Goal: Task Accomplishment & Management: Manage account settings

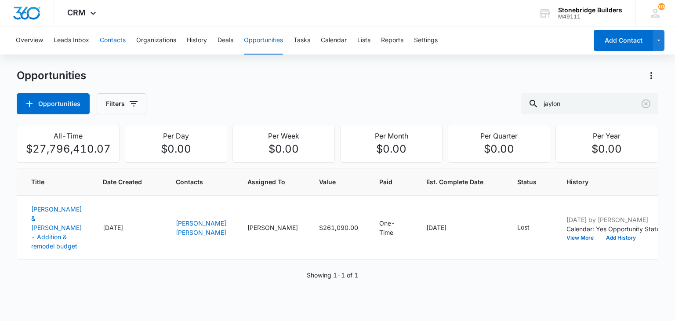
click at [109, 44] on button "Contacts" at bounding box center [113, 40] width 26 height 28
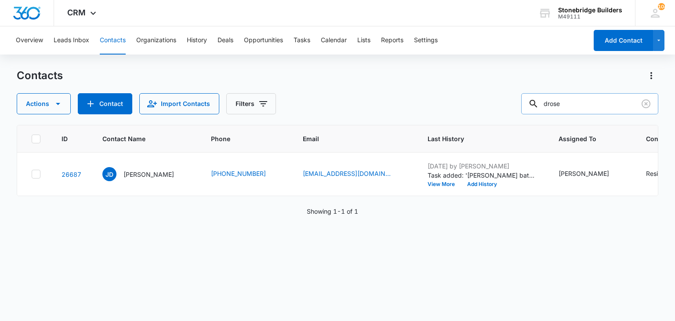
drag, startPoint x: 585, startPoint y: 97, endPoint x: 535, endPoint y: 93, distance: 49.9
click at [535, 93] on div "drose" at bounding box center [589, 103] width 137 height 21
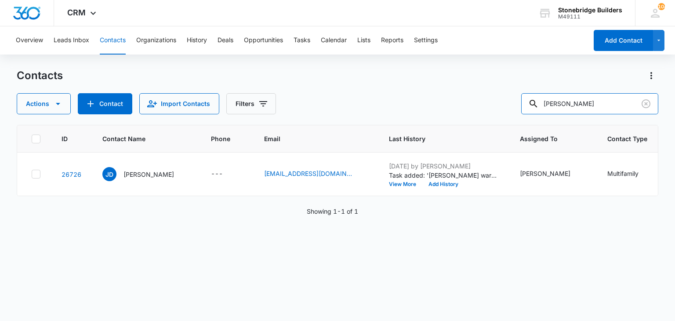
drag, startPoint x: 575, startPoint y: 105, endPoint x: 493, endPoint y: 88, distance: 83.0
click at [494, 91] on div "Contacts Actions Contact Import Contacts Filters durling" at bounding box center [337, 92] width 641 height 46
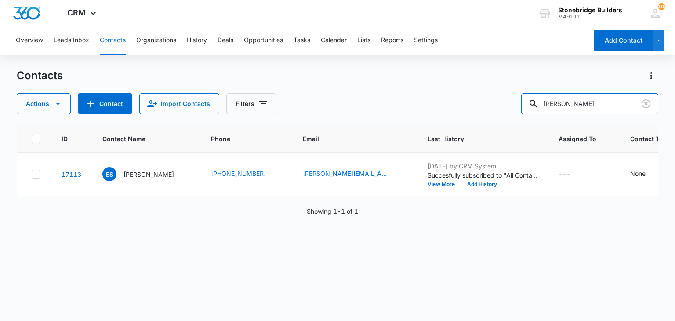
drag, startPoint x: 584, startPoint y: 108, endPoint x: 461, endPoint y: 92, distance: 124.6
click at [461, 92] on div "Contacts Actions Contact Import Contacts Filters eugene" at bounding box center [337, 92] width 641 height 46
type input "durling"
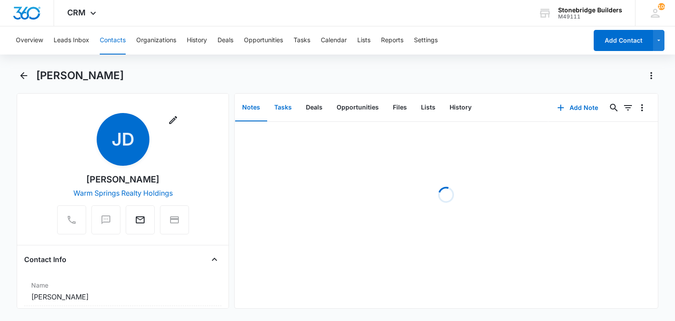
click at [276, 109] on button "Tasks" at bounding box center [283, 107] width 32 height 27
click at [106, 39] on button "Contacts" at bounding box center [113, 40] width 26 height 28
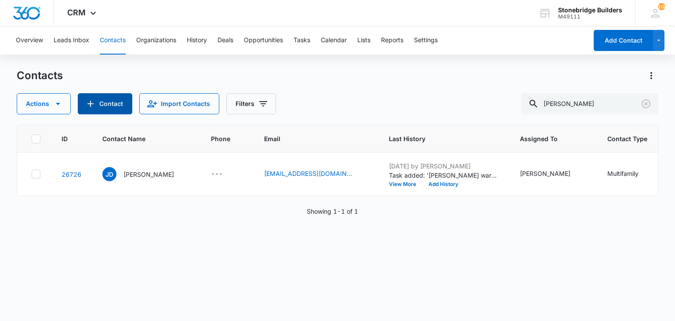
click at [125, 102] on button "Contact" at bounding box center [105, 103] width 55 height 21
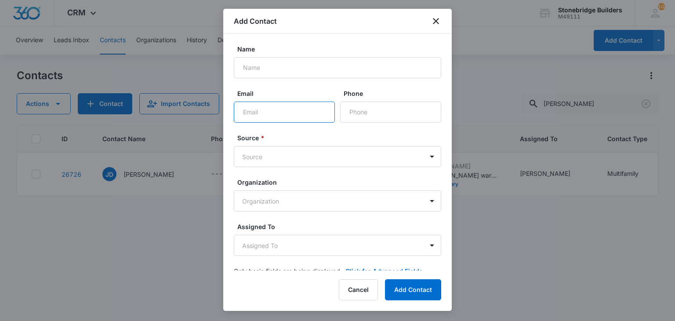
click at [283, 113] on input "Email" at bounding box center [284, 112] width 101 height 21
paste input "Eugene Funke <Eugene@warmspringsholdings.com"
type input "Eugene Funke <Eugene@warmspringsholdings.com"
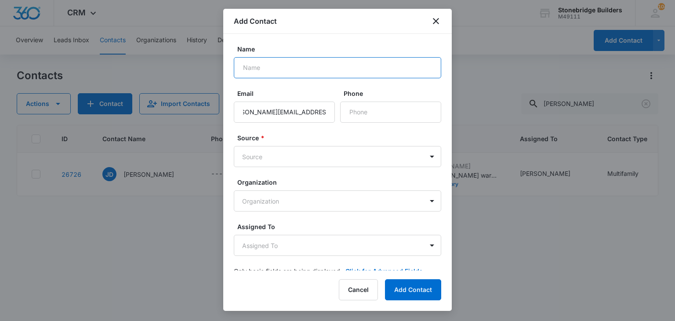
scroll to position [0, 0]
click at [270, 75] on input "Name" at bounding box center [338, 67] width 208 height 21
type input "Eugene Funke"
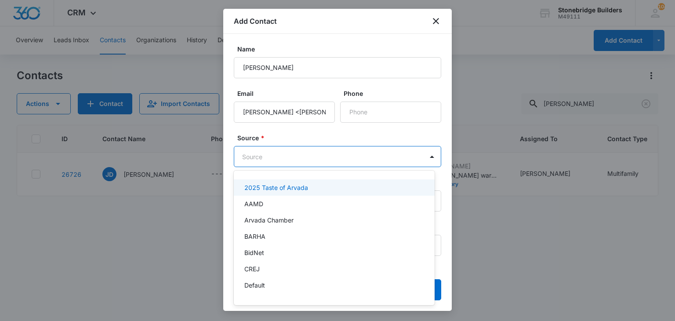
click at [276, 157] on body "CRM Apps Reputation Websites Forms CRM Email Social Content Ads Intelligence Fi…" at bounding box center [337, 160] width 675 height 321
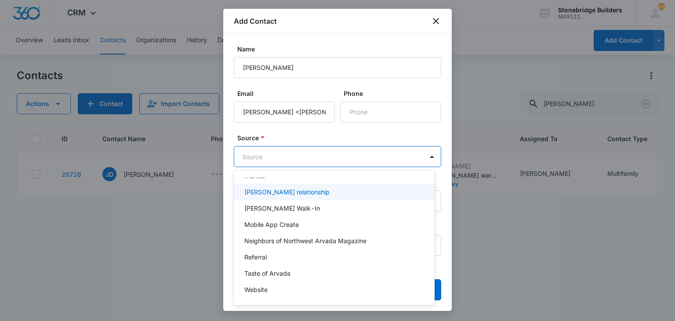
scroll to position [224, 0]
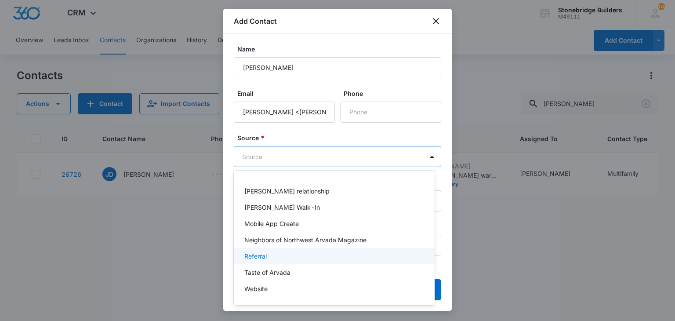
click at [264, 252] on p "Referral" at bounding box center [255, 255] width 22 height 9
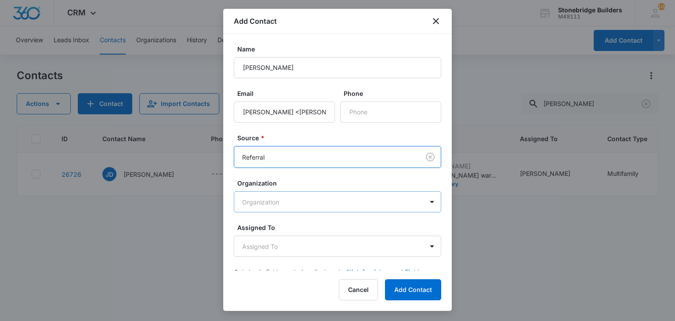
click at [291, 202] on body "CRM Apps Reputation Websites Forms CRM Email Social Content Ads Intelligence Fi…" at bounding box center [337, 160] width 675 height 321
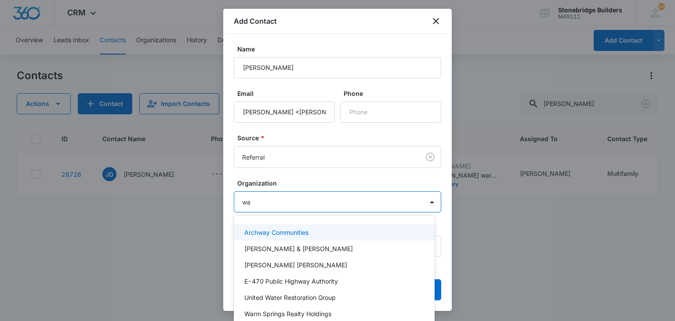
type input "war"
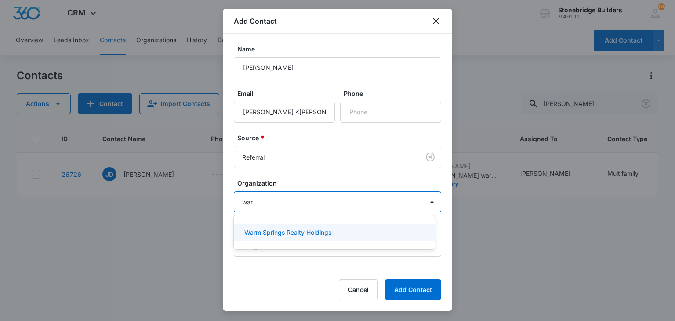
click at [293, 232] on p "Warm Springs Realty Holdings" at bounding box center [287, 232] width 87 height 9
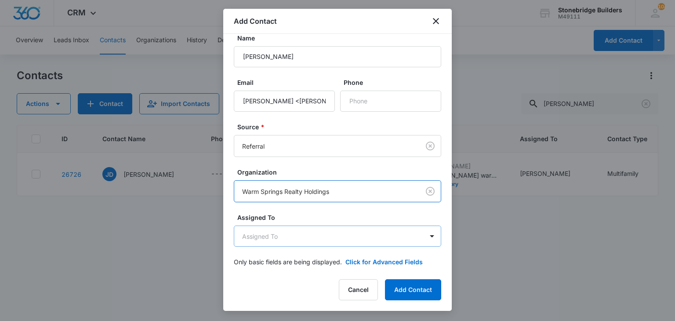
scroll to position [18, 0]
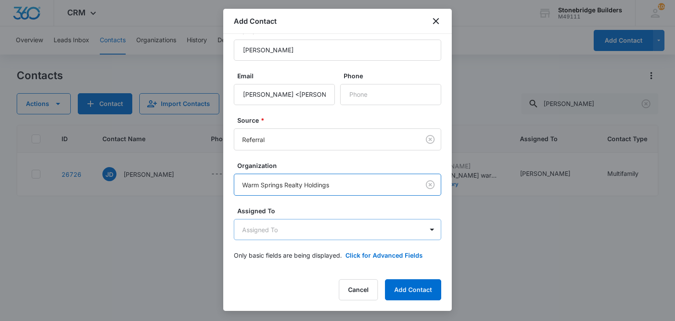
click at [294, 227] on body "CRM Apps Reputation Websites Forms CRM Email Social Content Ads Intelligence Fi…" at bounding box center [337, 160] width 675 height 321
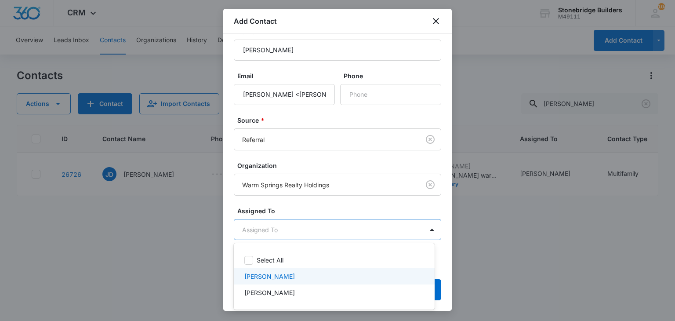
click at [291, 272] on div "[PERSON_NAME]" at bounding box center [333, 276] width 178 height 9
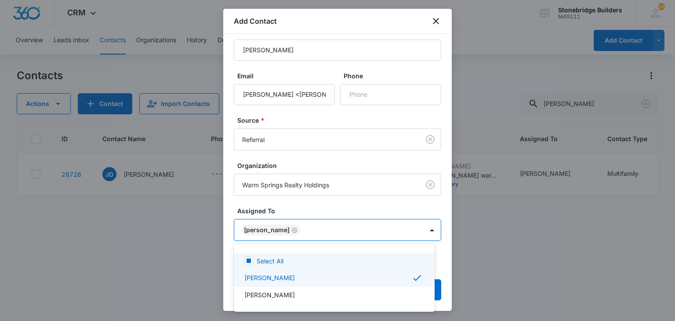
click at [320, 205] on div at bounding box center [337, 160] width 675 height 321
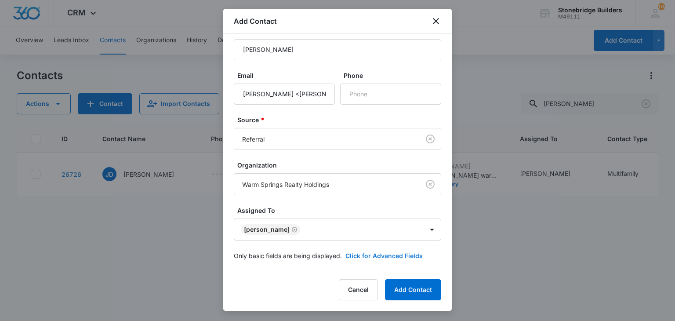
click at [366, 251] on button "Click for Advanced Fields" at bounding box center [384, 255] width 77 height 9
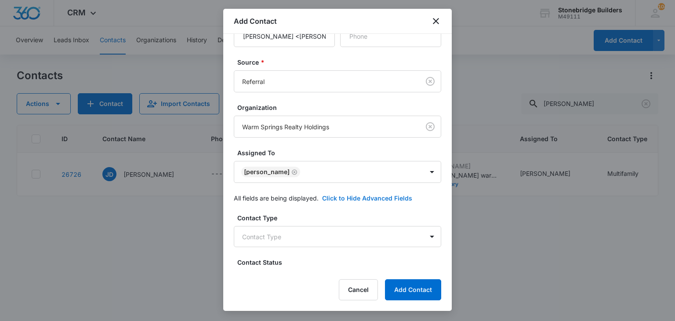
scroll to position [238, 0]
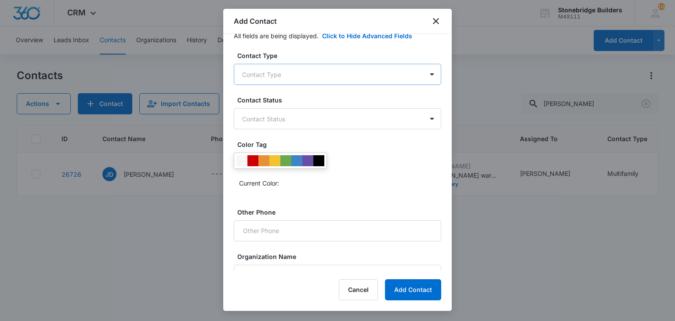
click at [276, 77] on body "CRM Apps Reputation Websites Forms CRM Email Social Content Ads Intelligence Fi…" at bounding box center [337, 160] width 675 height 321
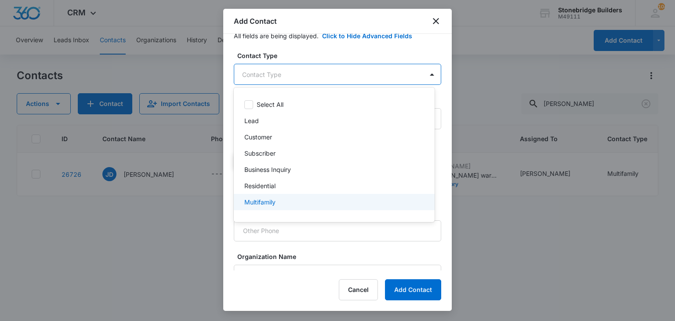
click at [273, 198] on p "Multifamily" at bounding box center [259, 201] width 31 height 9
click at [375, 252] on div at bounding box center [337, 160] width 675 height 321
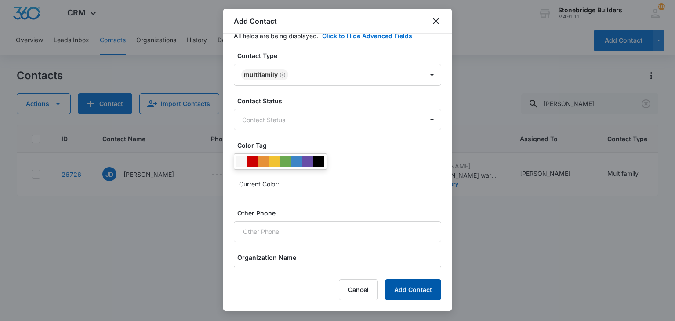
click at [410, 283] on button "Add Contact" at bounding box center [413, 289] width 56 height 21
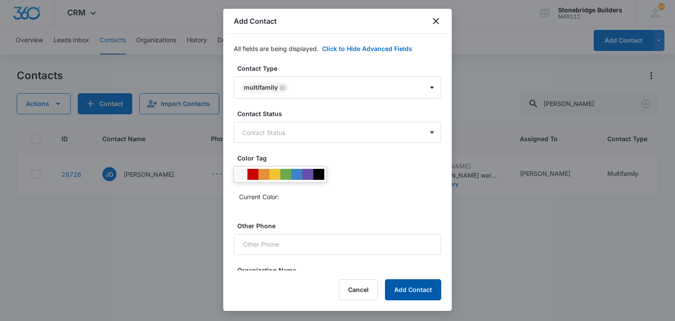
scroll to position [251, 0]
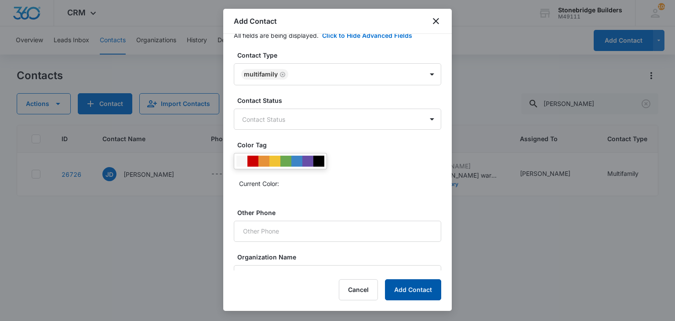
click at [416, 289] on button "Add Contact" at bounding box center [413, 289] width 56 height 21
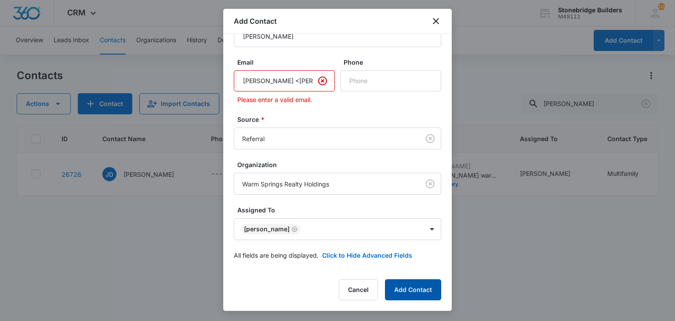
scroll to position [0, 0]
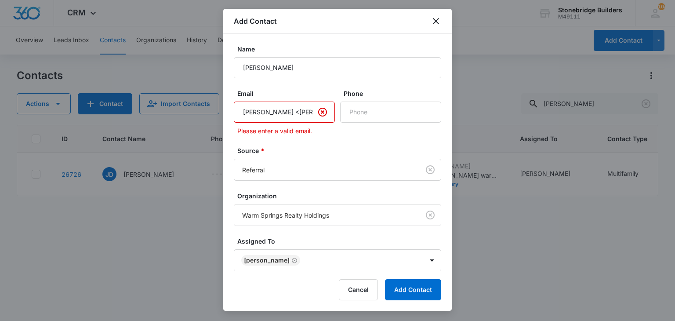
drag, startPoint x: 290, startPoint y: 109, endPoint x: 193, endPoint y: 111, distance: 96.3
click at [193, 111] on body "CRM Apps Reputation Websites Forms CRM Email Social Content Ads Intelligence Fi…" at bounding box center [337, 160] width 675 height 321
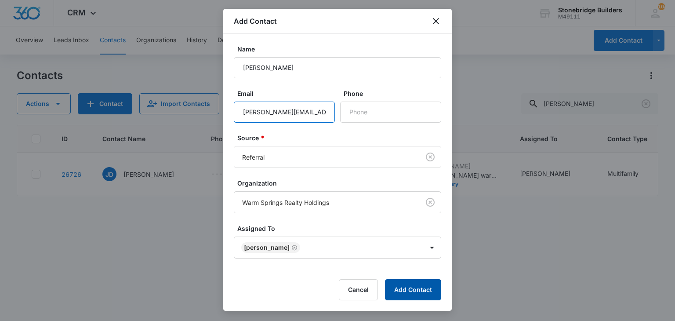
type input "Eugene@warmspringsholdings.com"
click at [424, 286] on button "Add Contact" at bounding box center [413, 289] width 56 height 21
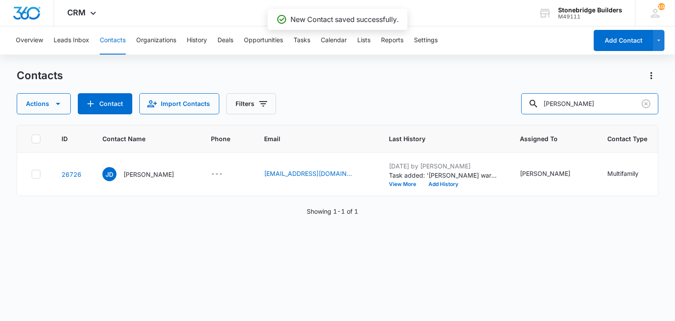
drag, startPoint x: 582, startPoint y: 105, endPoint x: 516, endPoint y: 98, distance: 66.2
click at [516, 98] on div "Actions Contact Import Contacts Filters durling" at bounding box center [337, 103] width 641 height 21
type input "funke"
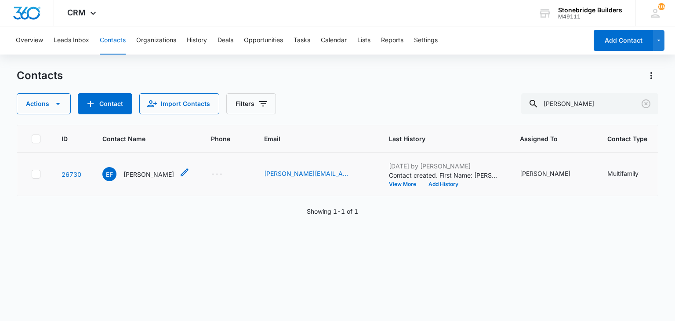
click at [142, 175] on p "Eugene Funke" at bounding box center [149, 174] width 51 height 9
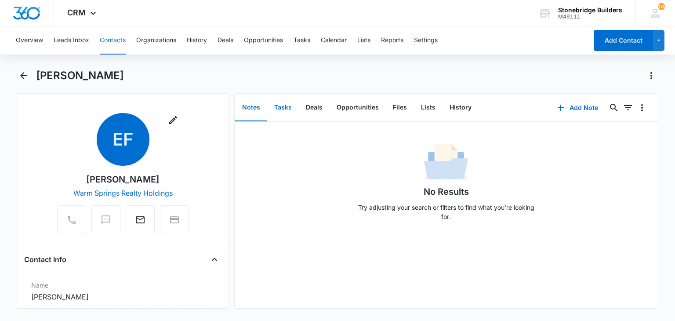
click at [283, 105] on button "Tasks" at bounding box center [283, 107] width 32 height 27
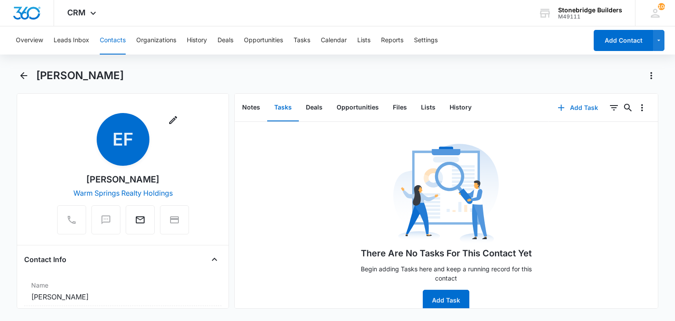
click at [562, 106] on button "Add Task" at bounding box center [578, 107] width 58 height 21
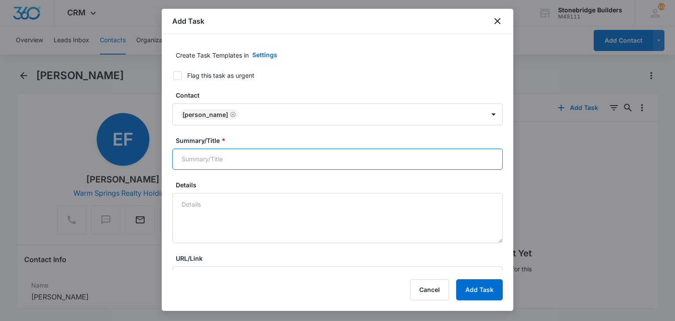
click at [216, 155] on input "Summary/Title *" at bounding box center [337, 159] width 331 height 21
type input "Eugene Funke warm springs holdings check in"
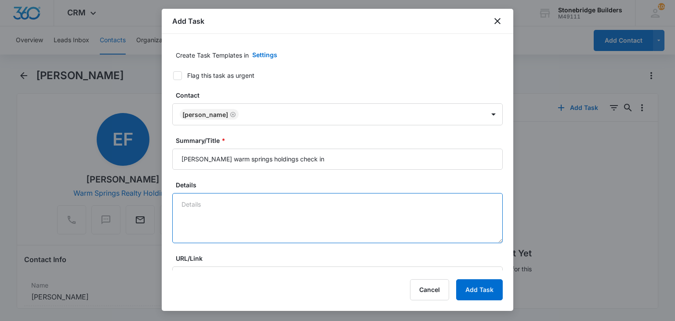
click at [206, 215] on textarea "Details" at bounding box center [337, 218] width 331 height 50
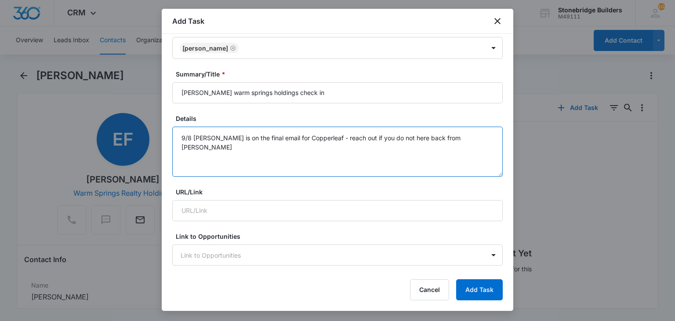
scroll to position [220, 0]
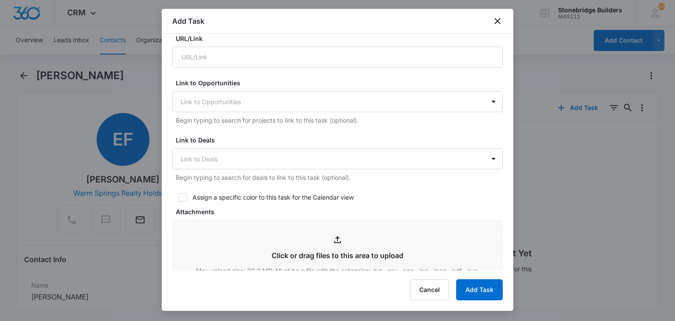
type textarea "9/8 Eugene is on the final email for Copperleaf - reach out if you do not here …"
click at [180, 196] on icon at bounding box center [183, 197] width 8 height 8
click at [178, 196] on input "Assign a specific color to this task for the Calendar view" at bounding box center [175, 197] width 6 height 6
checkbox input "true"
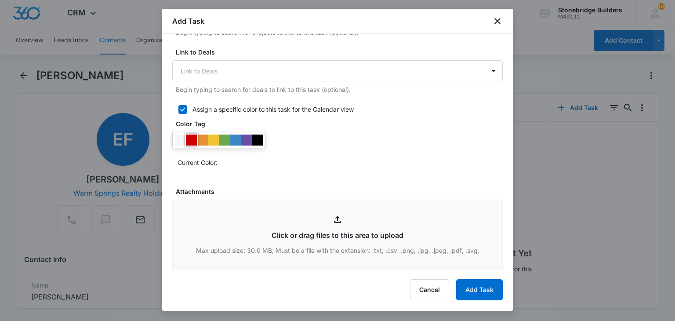
click at [193, 138] on div at bounding box center [191, 140] width 11 height 11
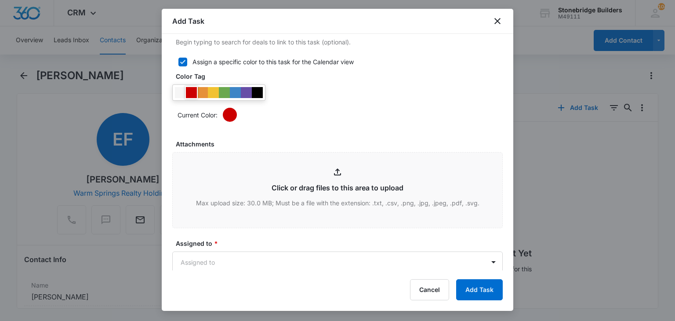
scroll to position [440, 0]
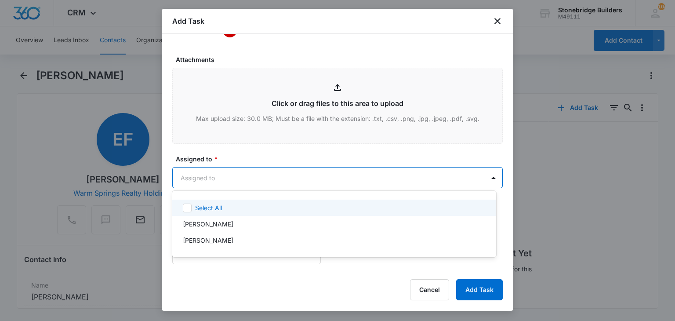
click at [205, 175] on body "CRM Apps Reputation Websites Forms CRM Email Social Content Ads Intelligence Fi…" at bounding box center [337, 160] width 675 height 321
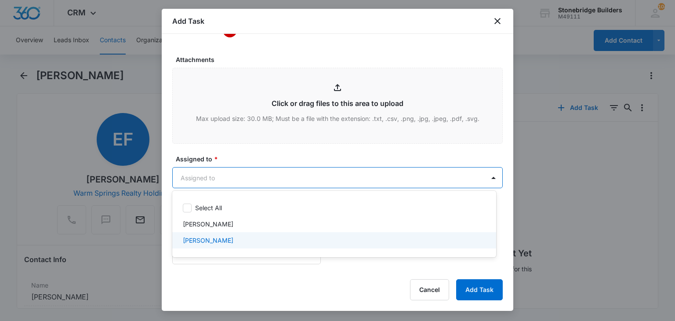
click at [209, 240] on p "[PERSON_NAME]" at bounding box center [208, 240] width 51 height 9
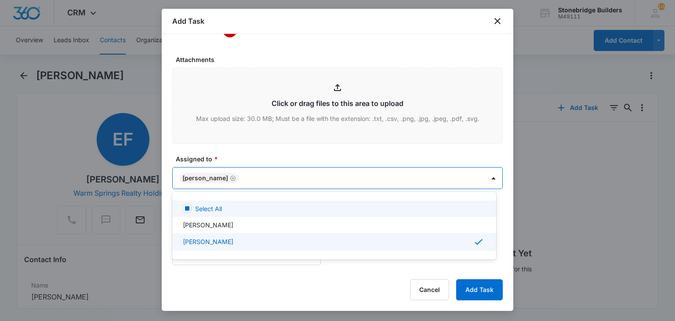
click at [236, 155] on div at bounding box center [337, 160] width 675 height 321
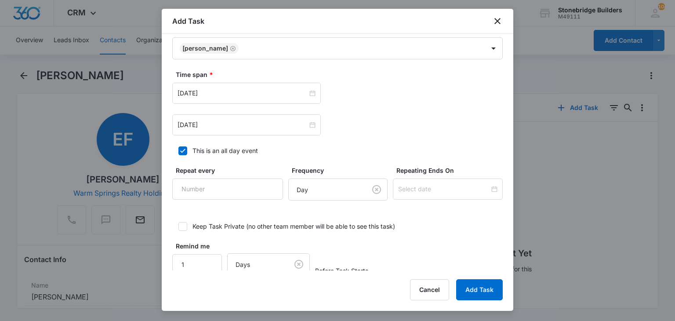
scroll to position [572, 0]
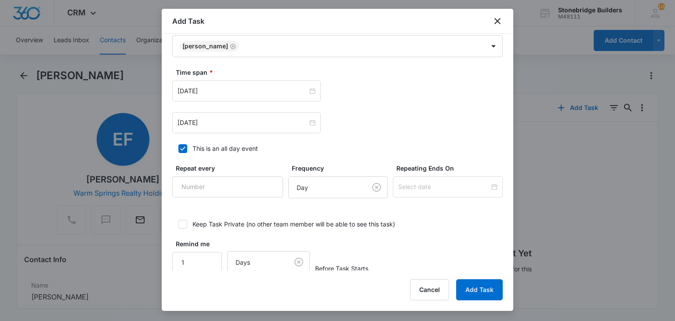
click at [186, 145] on icon at bounding box center [183, 149] width 8 height 8
click at [178, 146] on input "This is an all day event" at bounding box center [175, 149] width 6 height 6
checkbox input "false"
click at [190, 88] on input "[DATE]" at bounding box center [243, 91] width 130 height 10
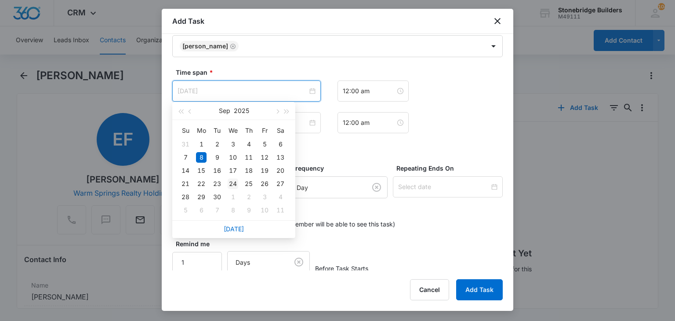
type input "Sep 24, 2025"
click at [232, 182] on div "24" at bounding box center [233, 183] width 11 height 11
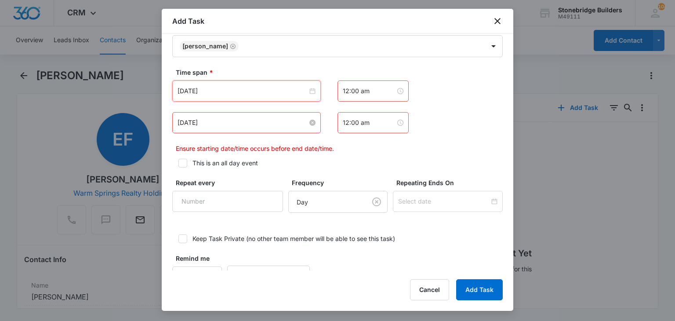
click at [195, 119] on input "[DATE]" at bounding box center [243, 123] width 130 height 10
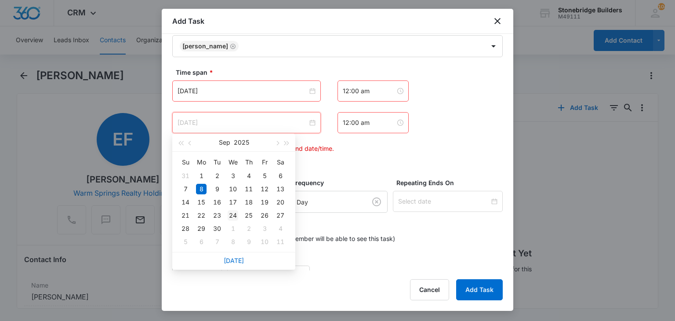
type input "Sep 24, 2025"
click at [234, 215] on div "24" at bounding box center [233, 215] width 11 height 11
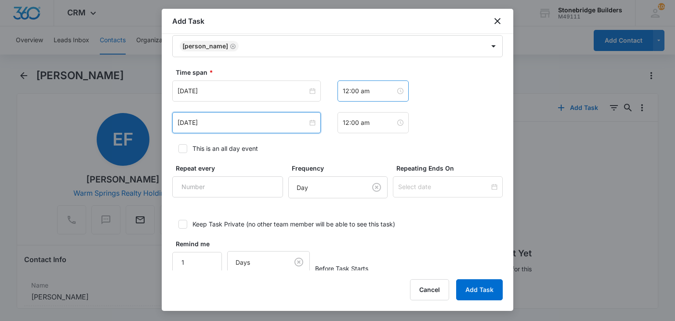
click at [345, 96] on div "12:00 am" at bounding box center [373, 90] width 71 height 21
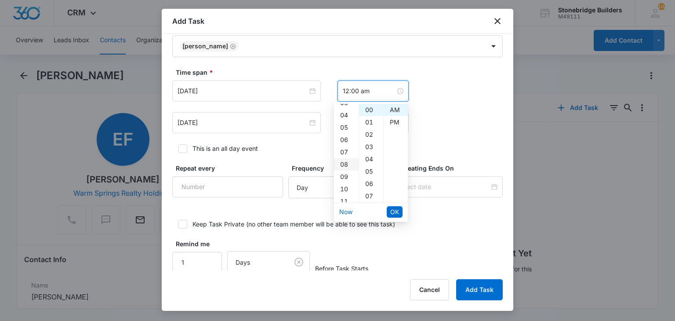
click at [343, 168] on div "08" at bounding box center [346, 164] width 25 height 12
type input "8:00 am"
click at [393, 208] on span "OK" at bounding box center [394, 212] width 9 height 10
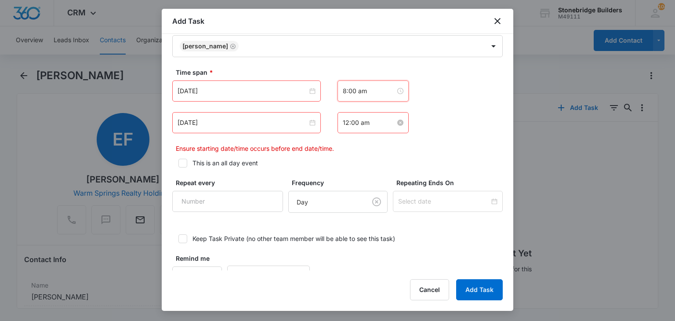
click at [343, 123] on input "12:00 am" at bounding box center [369, 123] width 53 height 10
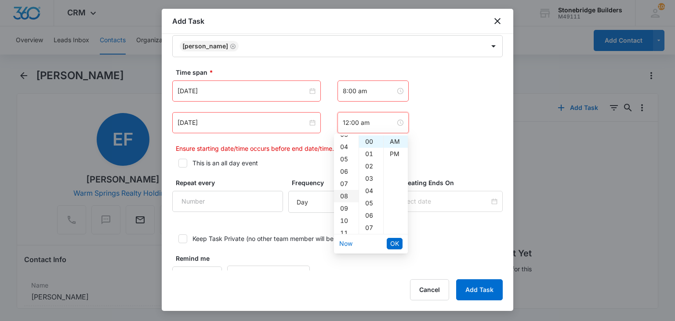
click at [345, 193] on div "08" at bounding box center [346, 196] width 25 height 12
click at [369, 226] on div "07" at bounding box center [371, 228] width 24 height 12
type input "8:07 am"
click at [397, 244] on span "OK" at bounding box center [394, 244] width 9 height 10
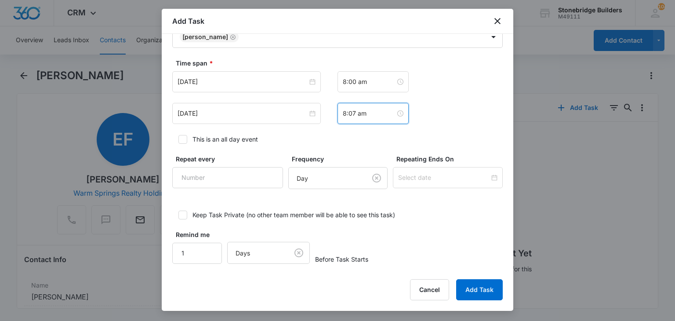
scroll to position [584, 0]
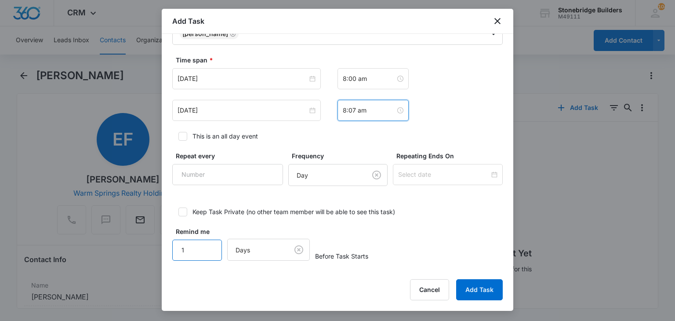
click at [197, 251] on input "1" at bounding box center [197, 250] width 50 height 21
type input "15"
click at [247, 242] on body "CRM Apps Reputation Websites Forms CRM Email Social Content Ads Intelligence Fi…" at bounding box center [337, 160] width 675 height 321
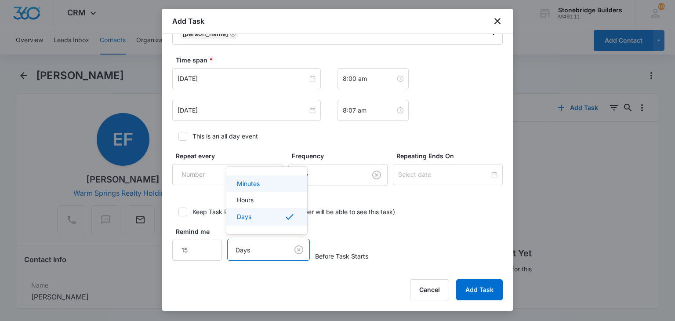
click at [252, 188] on p "Minutes" at bounding box center [248, 183] width 23 height 9
click at [459, 227] on div "Remind me 15 option Minutes, selected. Minutes Before Task Starts" at bounding box center [337, 244] width 331 height 34
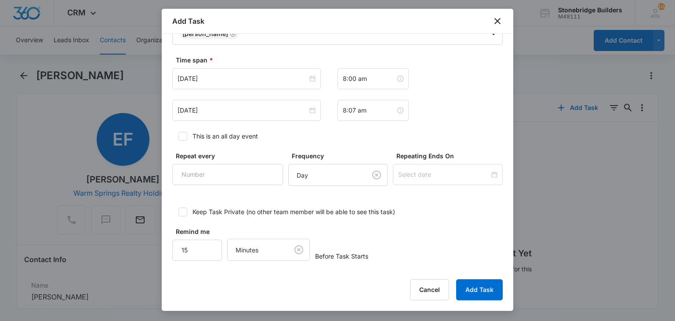
click at [468, 269] on div "Create Task Templates in Settings Flag this task as urgent Contact Eugene Funke…" at bounding box center [338, 152] width 352 height 237
click at [475, 286] on button "Add Task" at bounding box center [479, 289] width 47 height 21
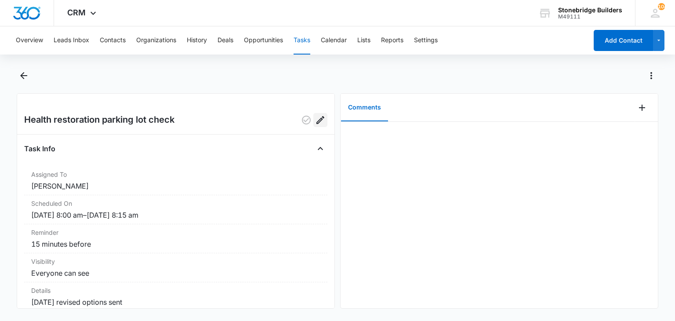
click at [315, 118] on icon "Edit" at bounding box center [320, 120] width 11 height 11
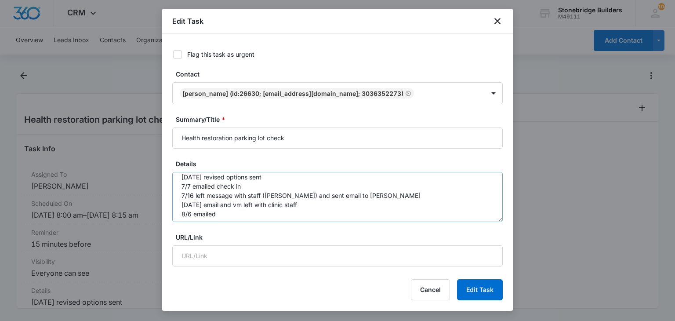
scroll to position [9, 0]
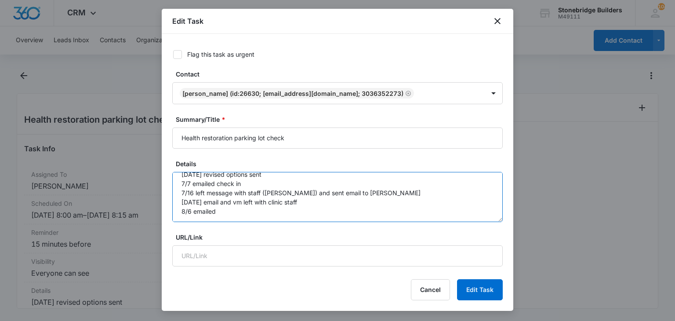
click at [237, 208] on textarea "7/1/2025 revised options sent 7/7 emailed check in 7/16 left message with staff…" at bounding box center [337, 197] width 331 height 50
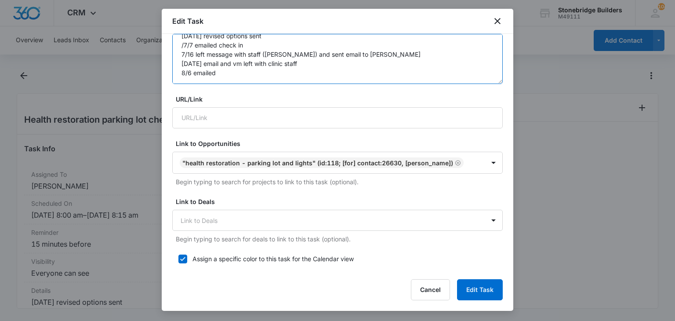
click at [240, 73] on textarea "7/1/2025 revised options sent /7/7 emailed check in 7/16 left message with staf…" at bounding box center [337, 59] width 331 height 50
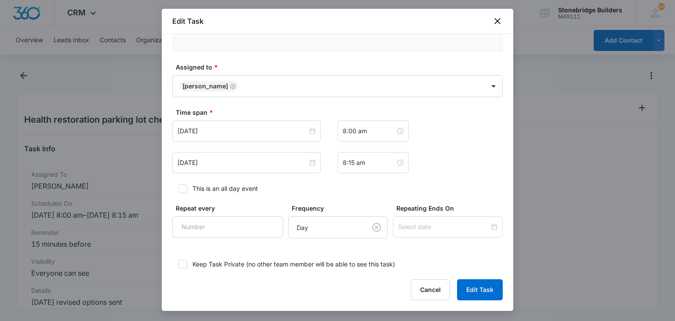
scroll to position [528, 0]
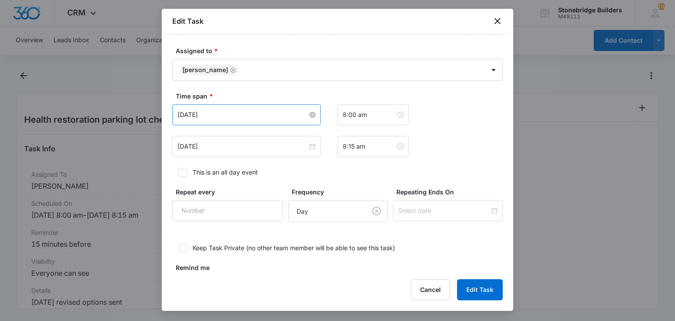
type textarea "7/1/2025 revised options sent /7/7 emailed check in 7/16 left message with staf…"
click at [197, 115] on input "Aug 20, 2025" at bounding box center [243, 115] width 130 height 10
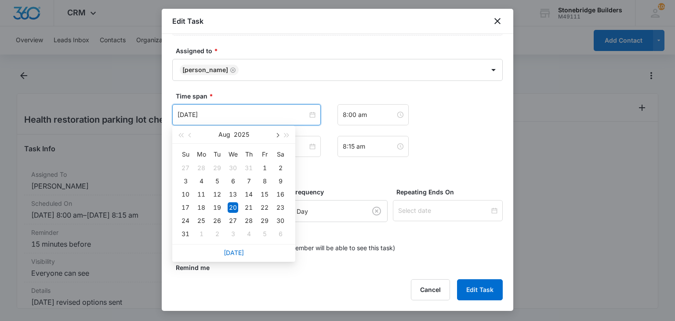
click at [275, 131] on button "button" at bounding box center [277, 135] width 10 height 18
type input "Sep 16, 2025"
click at [213, 192] on div "16" at bounding box center [217, 194] width 11 height 11
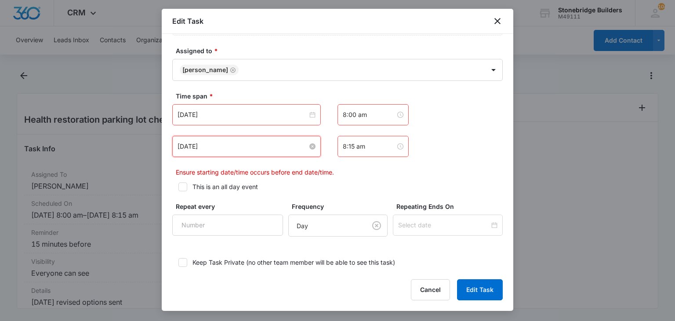
click at [197, 148] on input "Aug 20, 2025" at bounding box center [243, 147] width 130 height 10
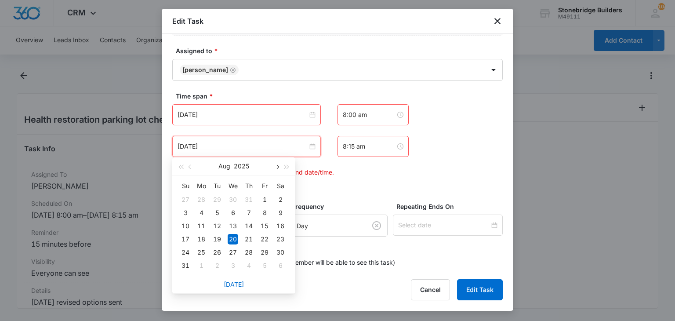
click at [280, 169] on button "button" at bounding box center [277, 166] width 10 height 18
type input "Sep 16, 2025"
click at [211, 222] on td "16" at bounding box center [217, 225] width 16 height 13
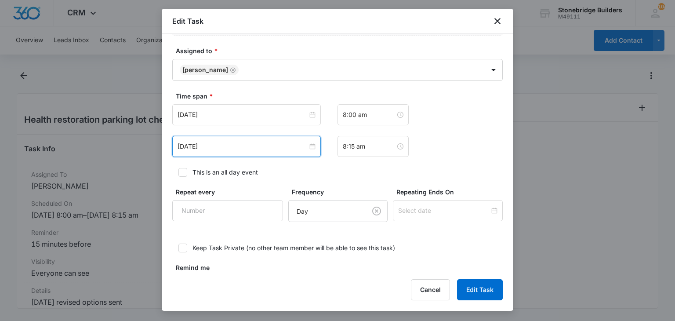
scroll to position [563, 0]
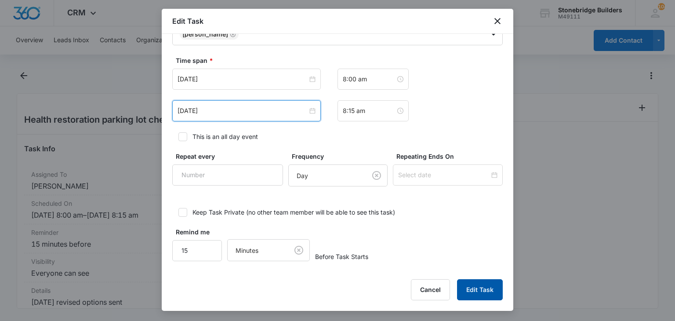
click at [484, 282] on button "Edit Task" at bounding box center [480, 289] width 46 height 21
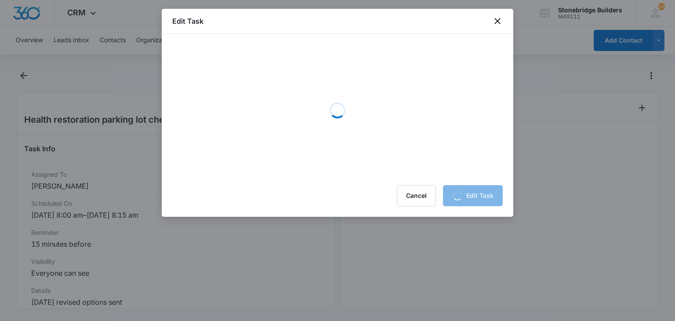
scroll to position [0, 0]
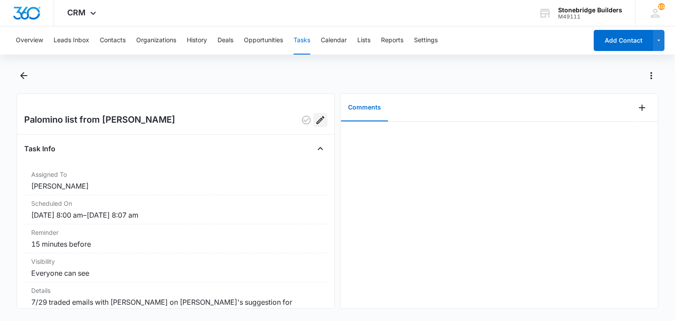
click at [313, 122] on button "Edit" at bounding box center [320, 120] width 14 height 14
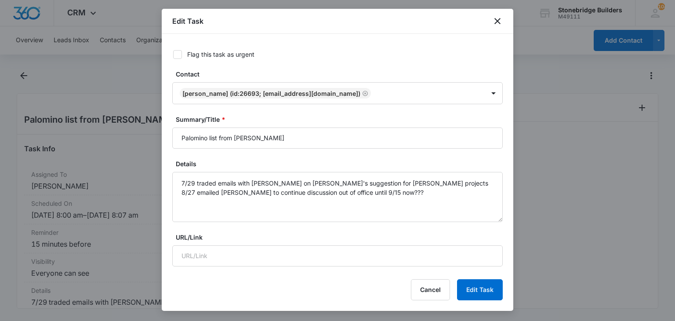
type input "Sep 17, 2025"
type input "8:00 am"
type input "[DATE]"
type input "8:07 am"
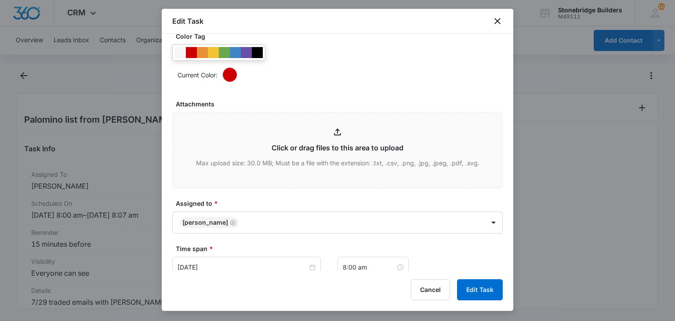
scroll to position [440, 0]
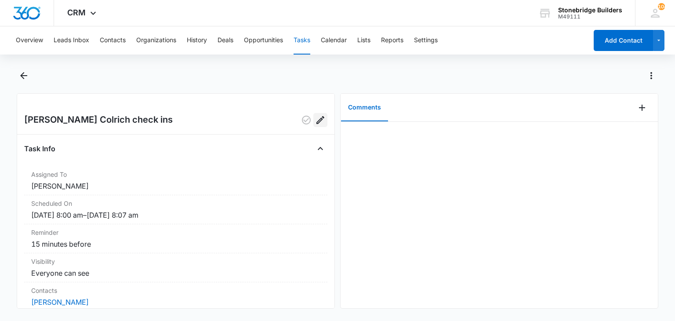
click at [315, 119] on icon "Edit" at bounding box center [320, 120] width 11 height 11
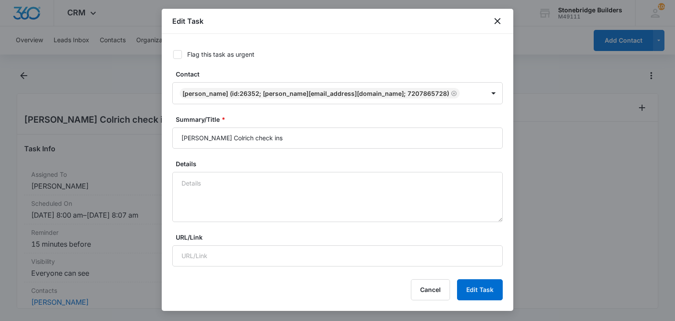
type input "Aug 27, 2025"
type input "8:00 am"
type input "Aug 27, 2025"
type input "8:07 am"
click at [219, 182] on textarea "Details" at bounding box center [337, 197] width 331 height 50
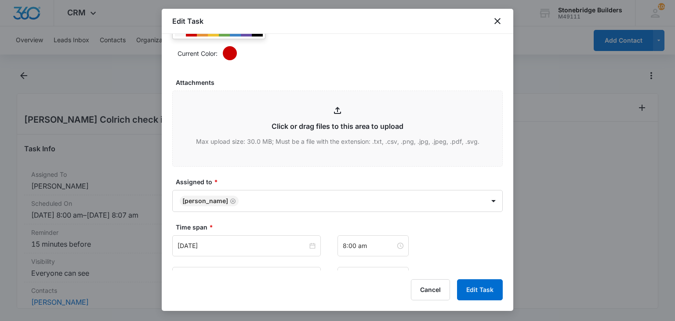
scroll to position [440, 0]
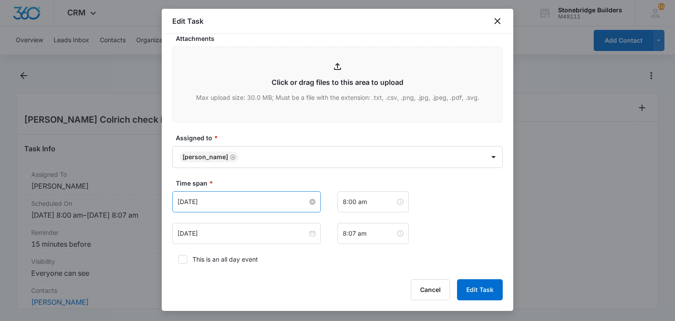
type textarea "9/8 vm for Scott for opps"
click at [196, 204] on input "[DATE]" at bounding box center [243, 202] width 130 height 10
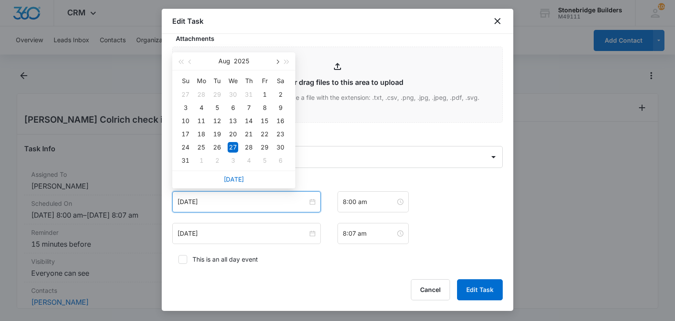
click at [277, 58] on button "button" at bounding box center [277, 61] width 10 height 18
type input "Sep 30, 2025"
click at [216, 146] on div "30" at bounding box center [217, 147] width 11 height 11
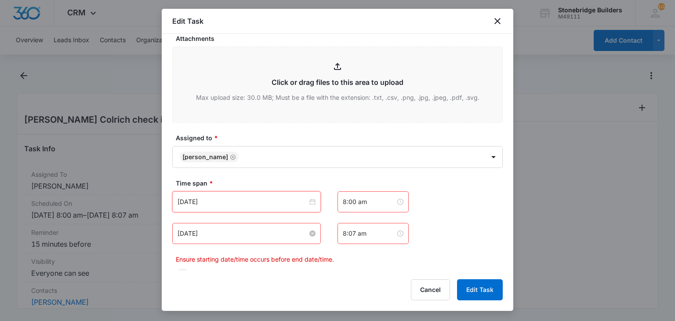
click at [197, 233] on input "[DATE]" at bounding box center [243, 234] width 130 height 10
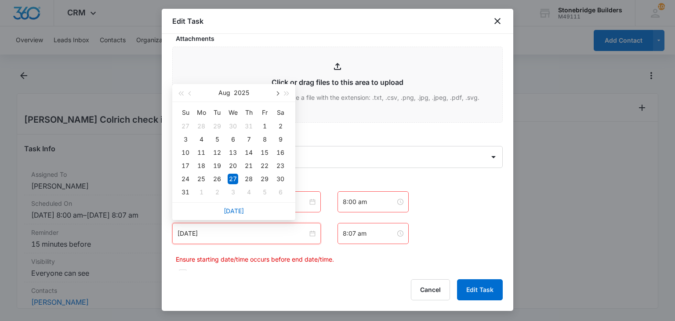
click at [278, 93] on span "button" at bounding box center [277, 93] width 4 height 4
type input "Sep 30, 2025"
click at [215, 176] on div "30" at bounding box center [217, 179] width 11 height 11
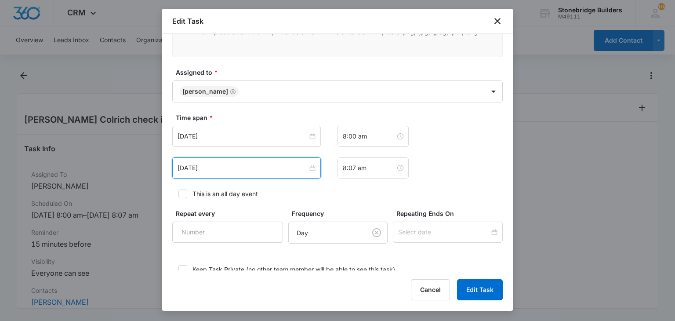
scroll to position [563, 0]
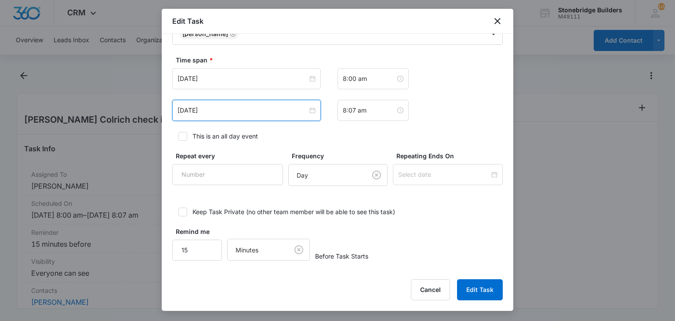
click at [462, 275] on div "Edit Task Flag this task as urgent Contact Scott Johnson (ID:26352; scottj@colr…" at bounding box center [338, 160] width 352 height 302
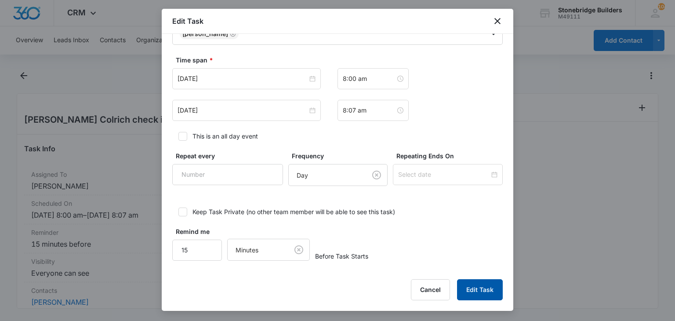
click at [466, 280] on button "Edit Task" at bounding box center [480, 289] width 46 height 21
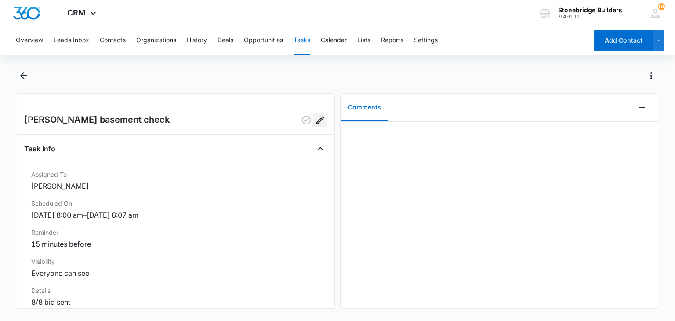
click at [317, 121] on icon "Edit" at bounding box center [320, 120] width 11 height 11
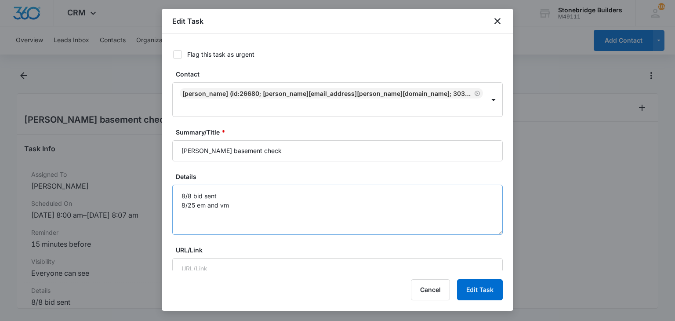
type input "[DATE]"
type input "8:00 am"
type input "[DATE]"
type input "8:07 am"
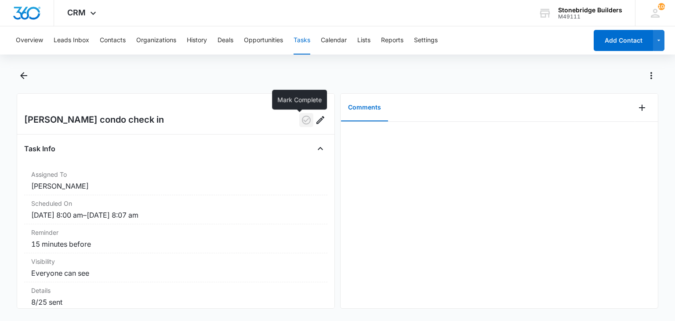
click at [301, 121] on icon "button" at bounding box center [306, 120] width 11 height 11
click at [302, 117] on icon "button" at bounding box center [306, 120] width 9 height 9
click at [315, 120] on icon "Edit" at bounding box center [320, 120] width 11 height 11
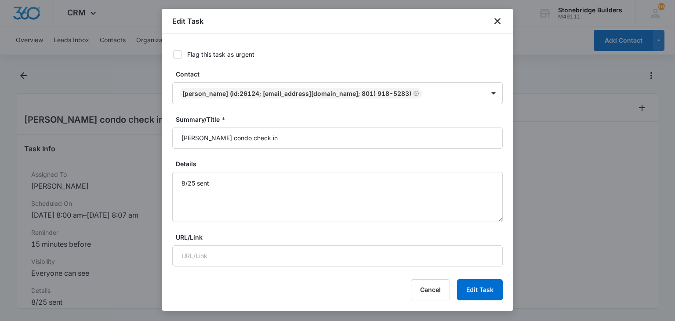
type input "[DATE]"
type input "8:00 am"
type input "[DATE]"
type input "8:07 am"
click at [226, 188] on textarea "8/25 sent" at bounding box center [337, 197] width 331 height 50
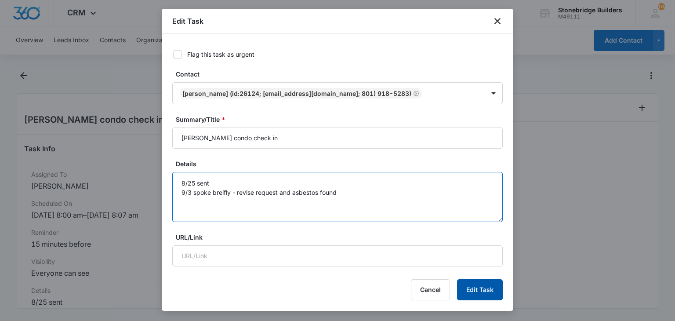
type textarea "8/25 sent 9/3 spoke breifly - revise request and asbestos found"
click at [483, 290] on button "Edit Task" at bounding box center [480, 289] width 46 height 21
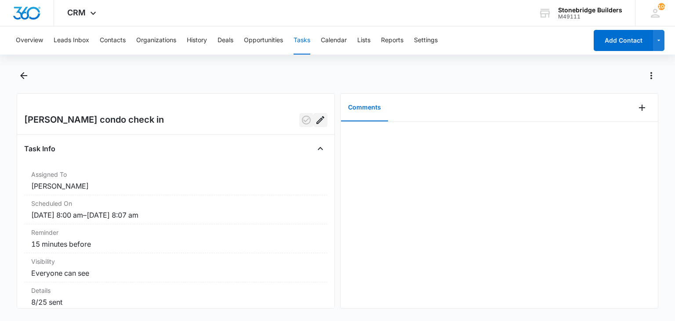
click at [316, 120] on icon "Edit" at bounding box center [320, 120] width 11 height 11
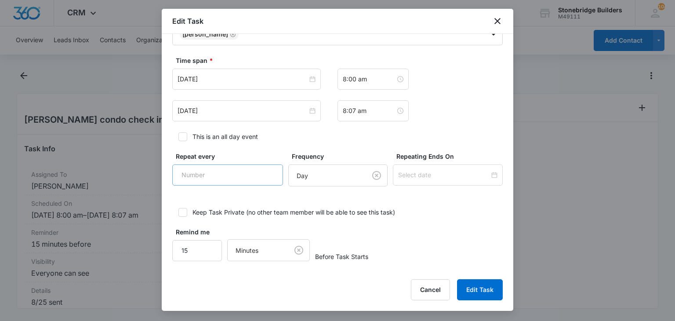
scroll to position [475, 0]
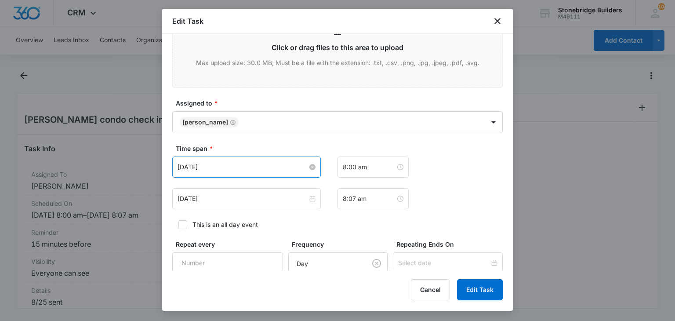
click at [195, 169] on input "[DATE]" at bounding box center [243, 167] width 130 height 10
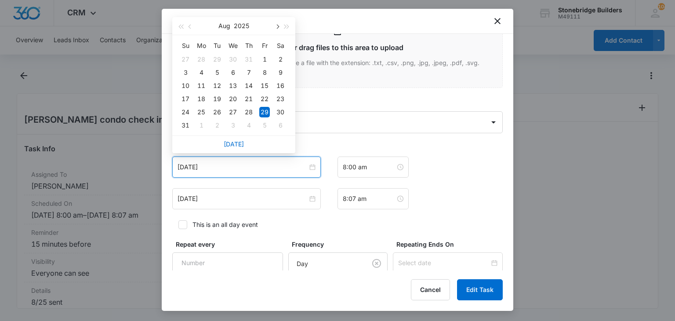
click at [276, 25] on span "button" at bounding box center [277, 27] width 4 height 4
type input "[DATE]"
click at [469, 148] on label "Time span *" at bounding box center [341, 148] width 331 height 9
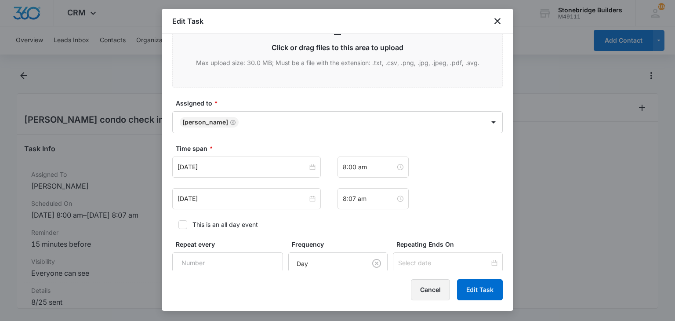
click at [440, 287] on button "Cancel" at bounding box center [430, 289] width 39 height 21
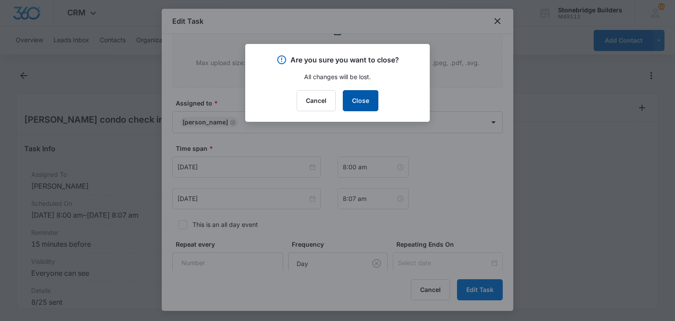
click at [361, 95] on button "Close" at bounding box center [361, 100] width 36 height 21
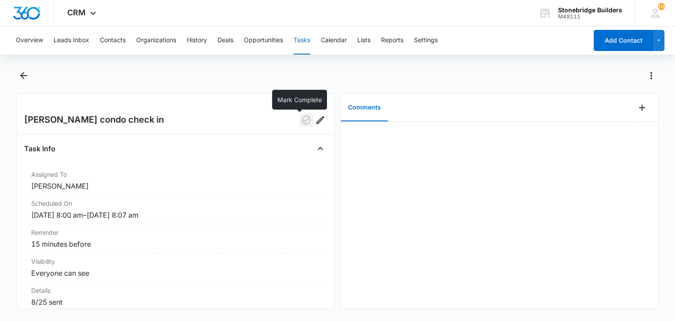
click at [303, 117] on icon "button" at bounding box center [306, 120] width 11 height 11
click at [433, 220] on div at bounding box center [499, 215] width 317 height 186
click at [265, 31] on button "Opportunities" at bounding box center [263, 40] width 39 height 28
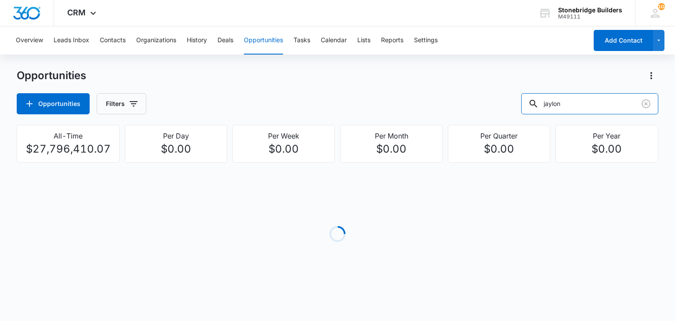
drag, startPoint x: 595, startPoint y: 102, endPoint x: 516, endPoint y: 95, distance: 79.0
click at [516, 95] on div "Opportunities Filters jaylon" at bounding box center [337, 103] width 641 height 21
type input "[PERSON_NAME]"
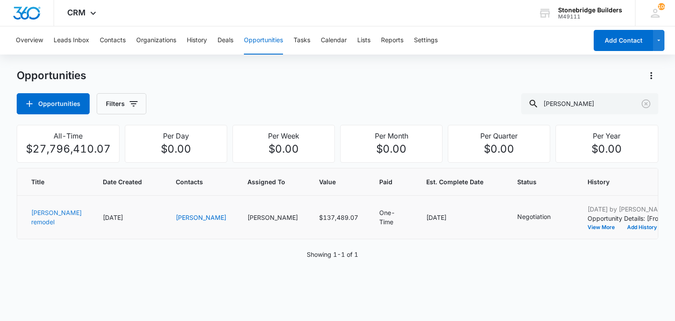
click at [46, 225] on link "[PERSON_NAME] remodel" at bounding box center [56, 217] width 51 height 17
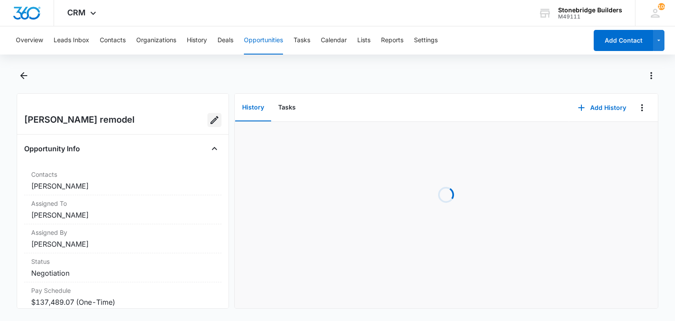
click at [209, 123] on icon "Edit Opportunity" at bounding box center [214, 120] width 11 height 11
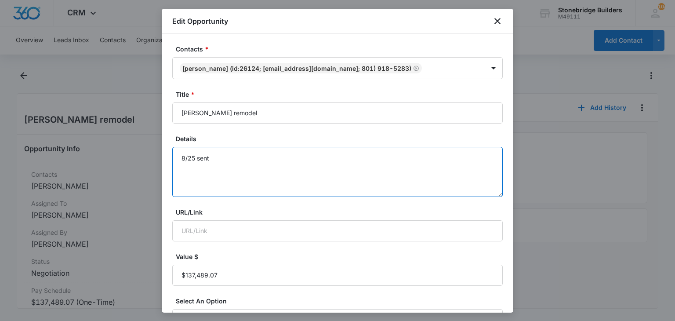
click at [219, 159] on textarea "8/25 sent" at bounding box center [337, 172] width 331 height 50
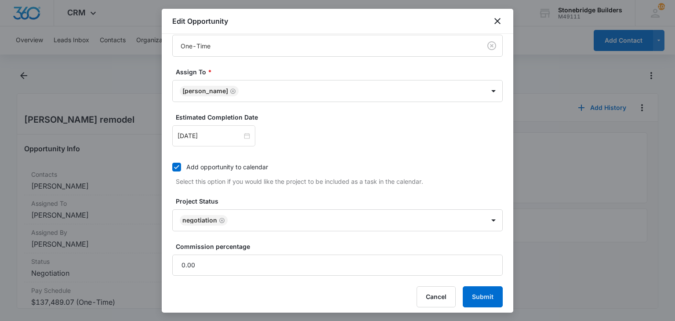
scroll to position [279, 0]
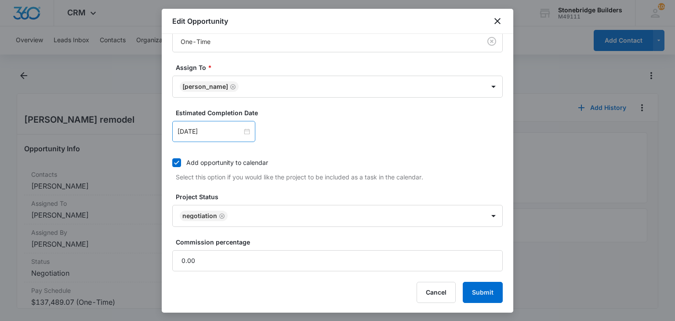
type textarea "8/25 sent 9/8 revise requested"
click at [213, 124] on div "[DATE]" at bounding box center [213, 131] width 83 height 21
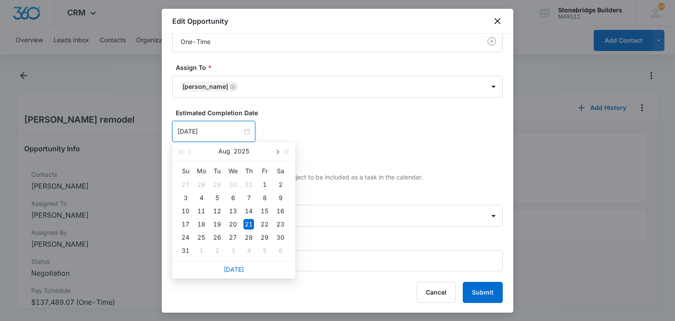
click at [277, 146] on button "button" at bounding box center [277, 151] width 10 height 18
type input "[DATE]"
click at [266, 196] on div "12" at bounding box center [264, 198] width 11 height 11
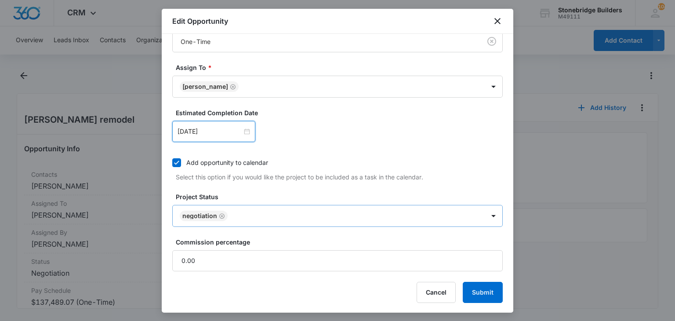
click at [221, 216] on icon "Remove Negotiation" at bounding box center [222, 216] width 6 height 7
click at [221, 216] on body "CRM Apps Reputation Websites Forms CRM Email Social Content Ads Intelligence Fi…" at bounding box center [337, 160] width 675 height 321
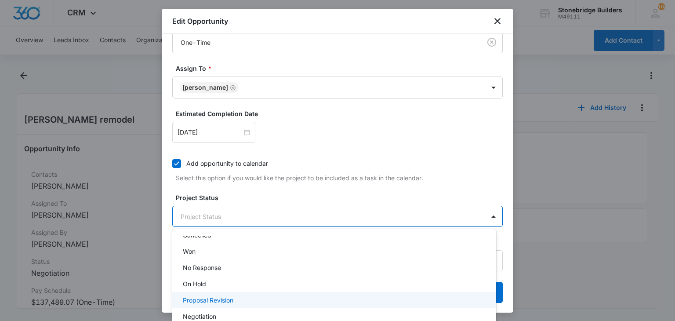
scroll to position [88, 0]
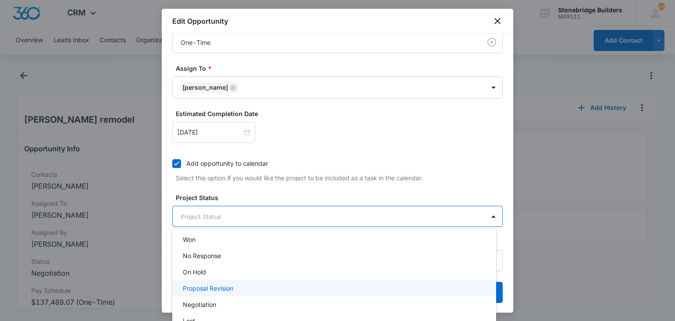
click at [215, 292] on p "Proposal Revision" at bounding box center [208, 288] width 51 height 9
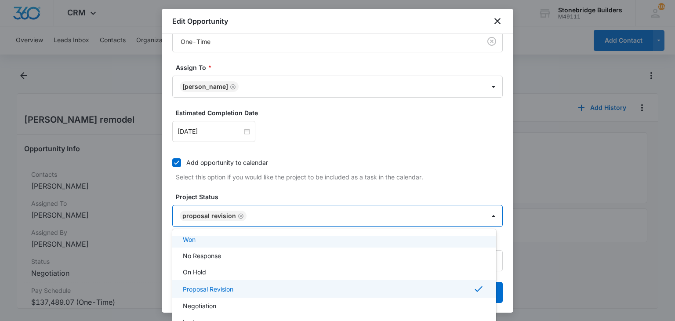
click at [310, 184] on div at bounding box center [337, 160] width 675 height 321
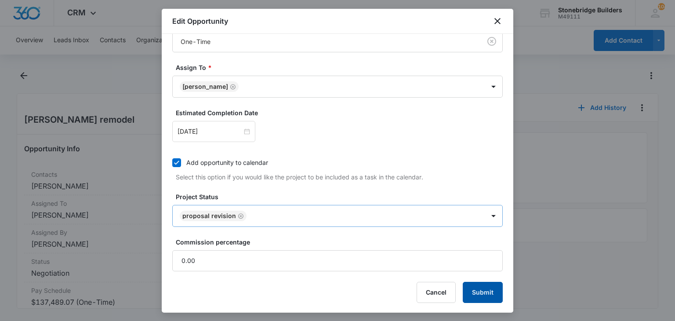
click at [471, 291] on button "Submit" at bounding box center [483, 292] width 40 height 21
